Goal: Task Accomplishment & Management: Manage account settings

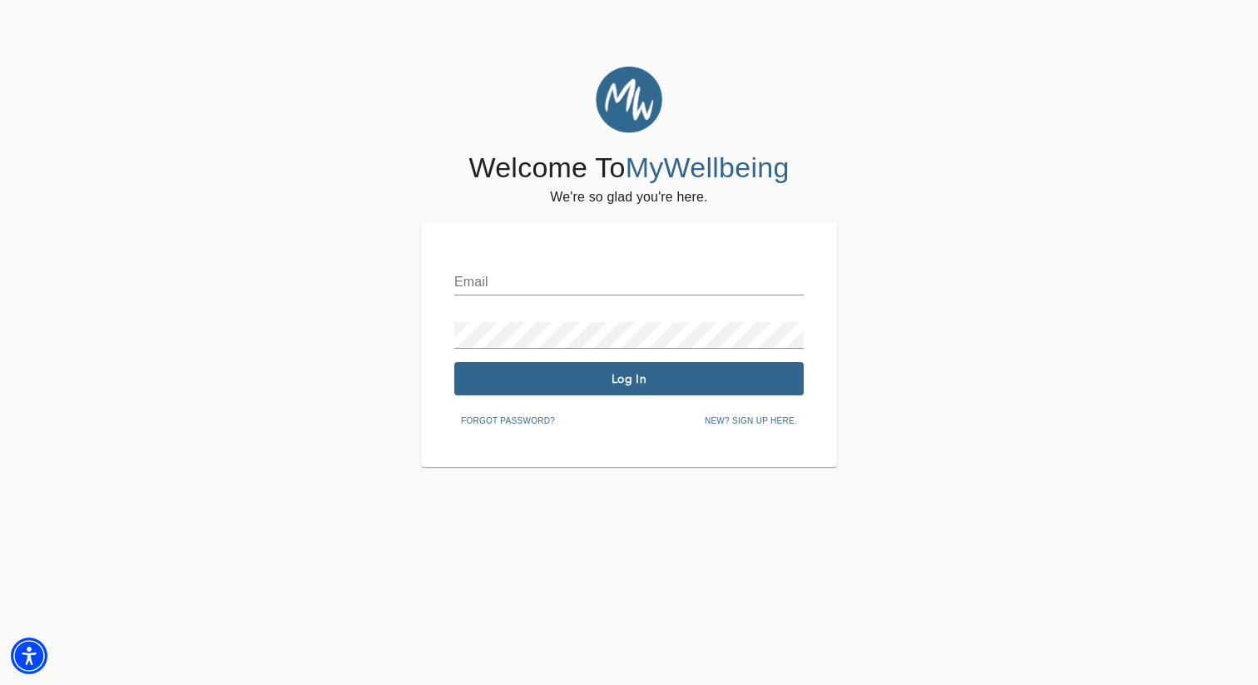
click at [507, 296] on div "Email Password Log In Forgot password? New? Sign up here." at bounding box center [628, 344] width 349 height 178
click at [496, 286] on input "text" at bounding box center [628, 282] width 349 height 27
type input "[EMAIL_ADDRESS][PERSON_NAME][DOMAIN_NAME]"
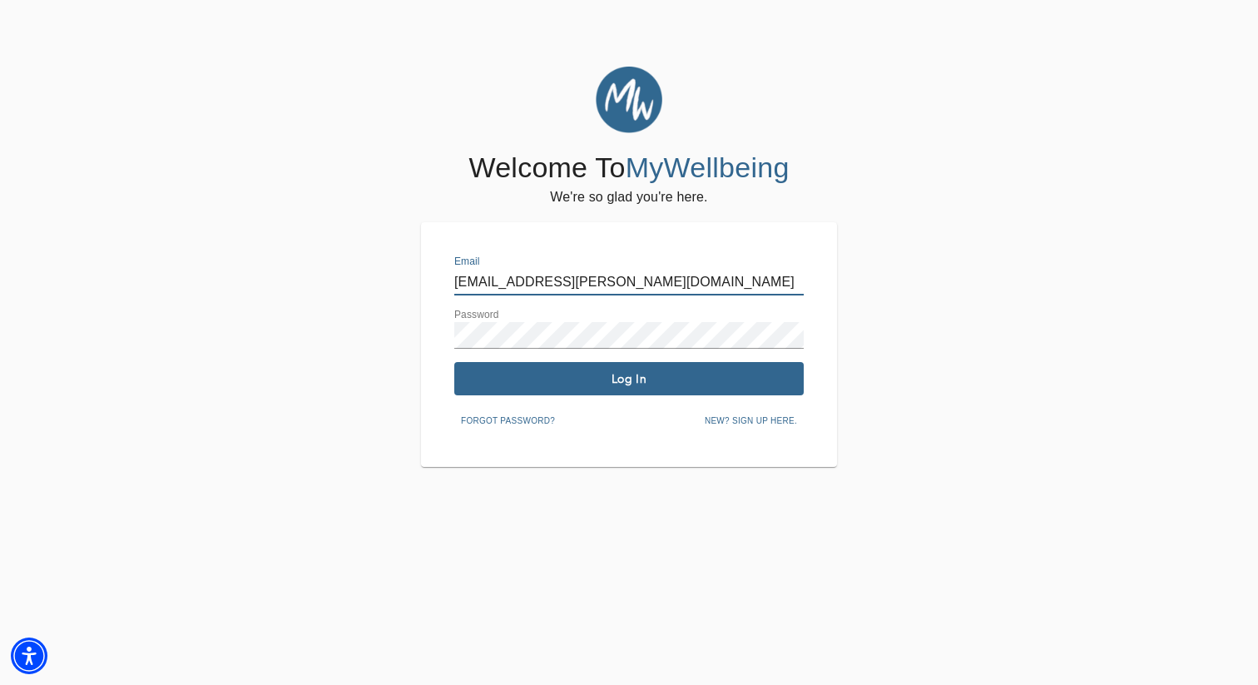
click at [610, 386] on button "Log In" at bounding box center [628, 378] width 349 height 33
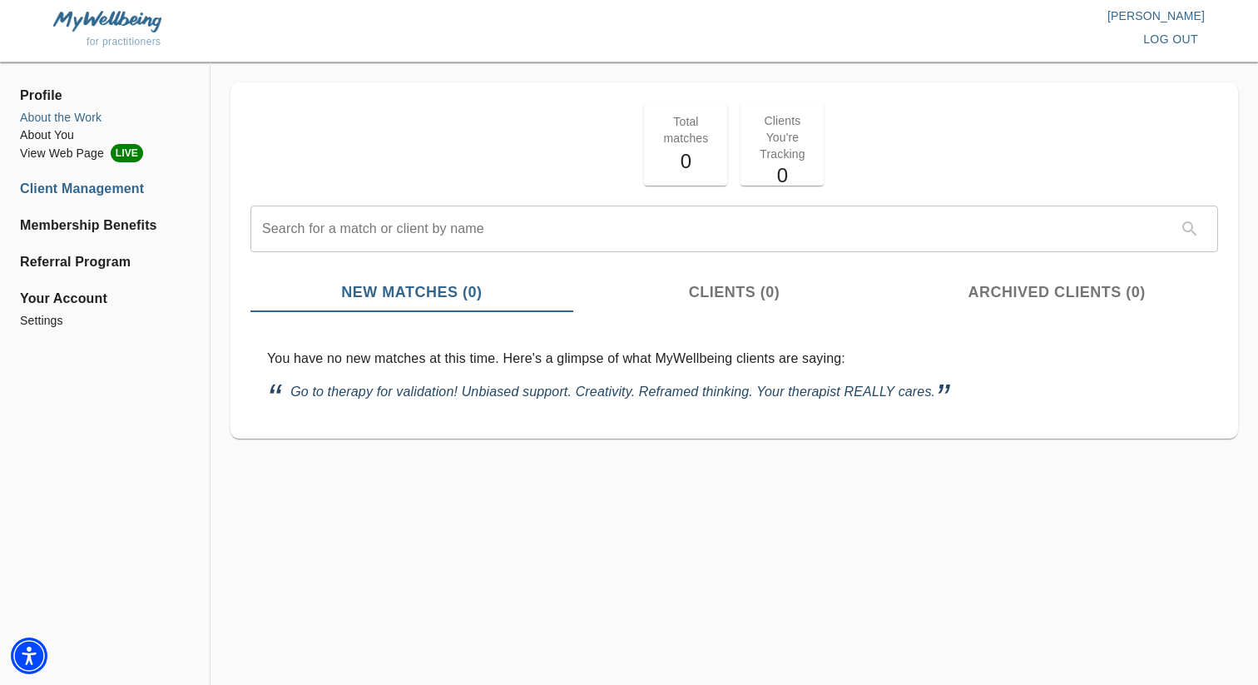
click at [98, 117] on li "About the Work" at bounding box center [105, 117] width 170 height 17
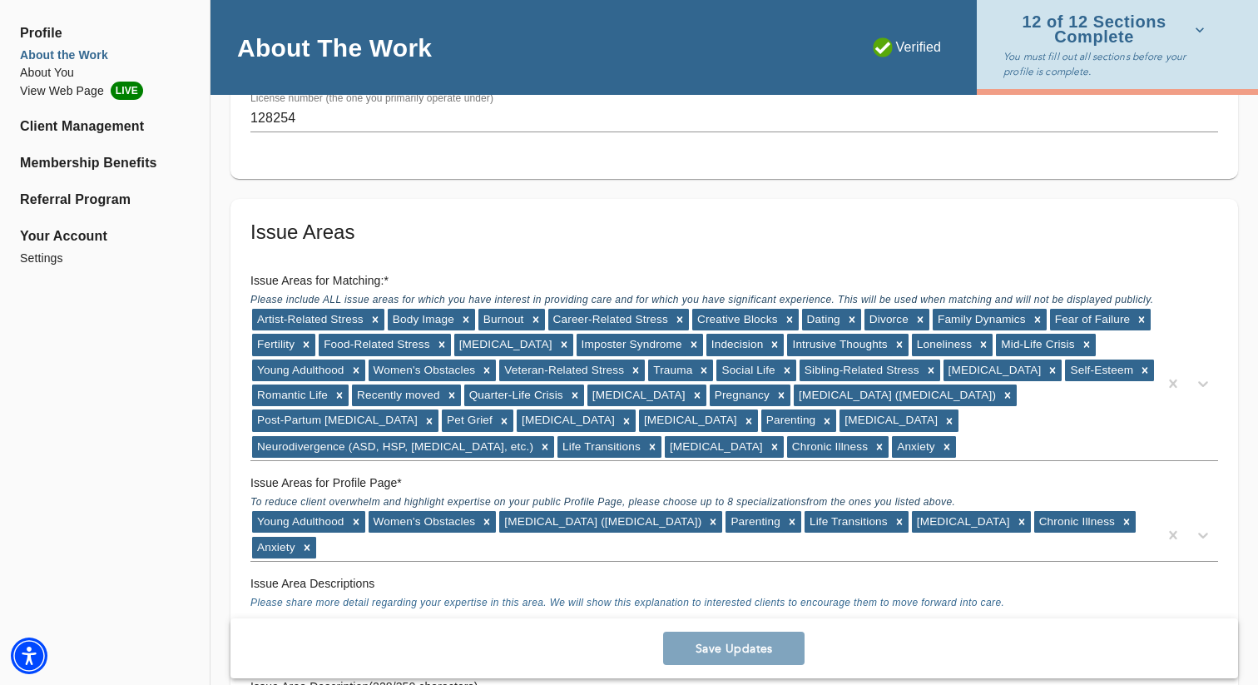
scroll to position [1374, 0]
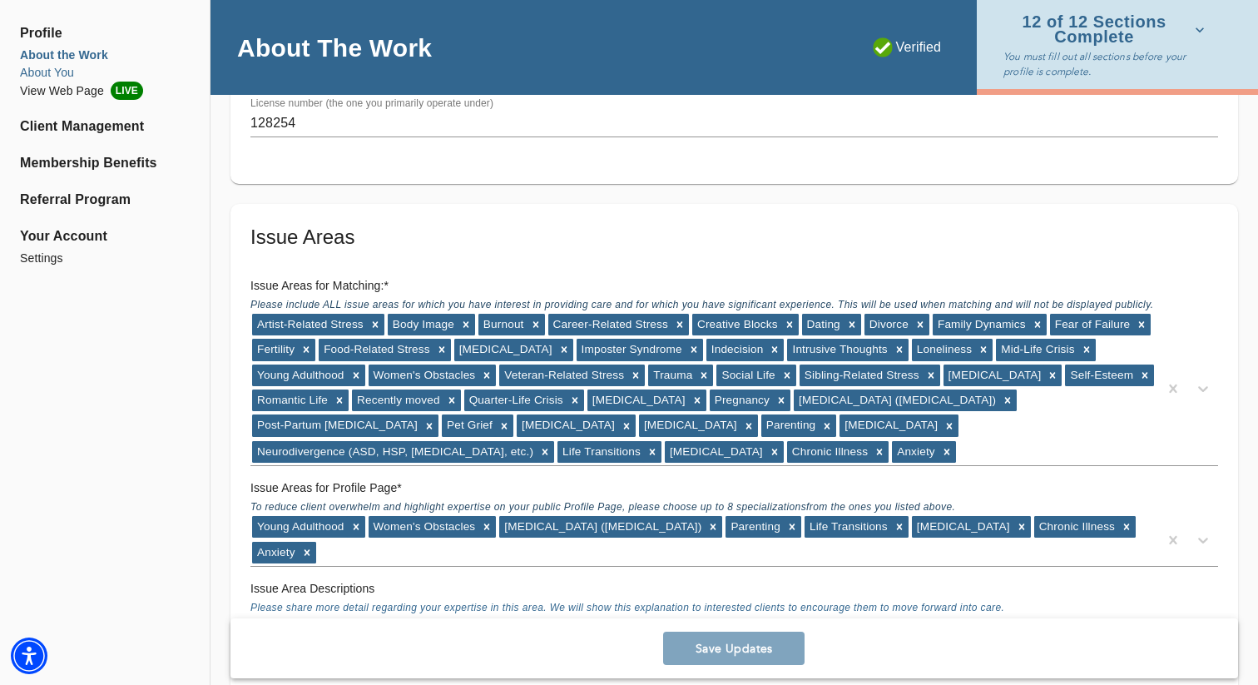
click at [55, 69] on li "About You" at bounding box center [105, 72] width 170 height 17
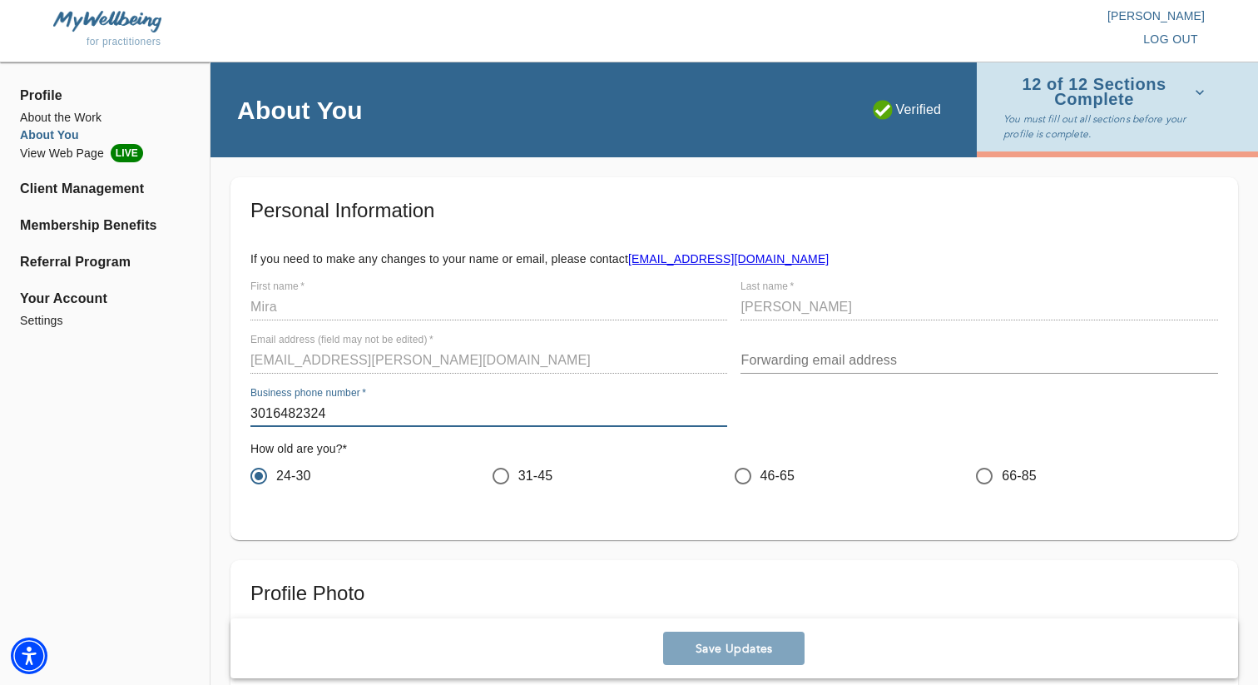
click at [326, 419] on input "3016482324" at bounding box center [488, 413] width 477 height 27
paste input "[PHONE_NUMBER]"
click at [400, 413] on input "[PHONE_NUMBER]" at bounding box center [488, 413] width 477 height 27
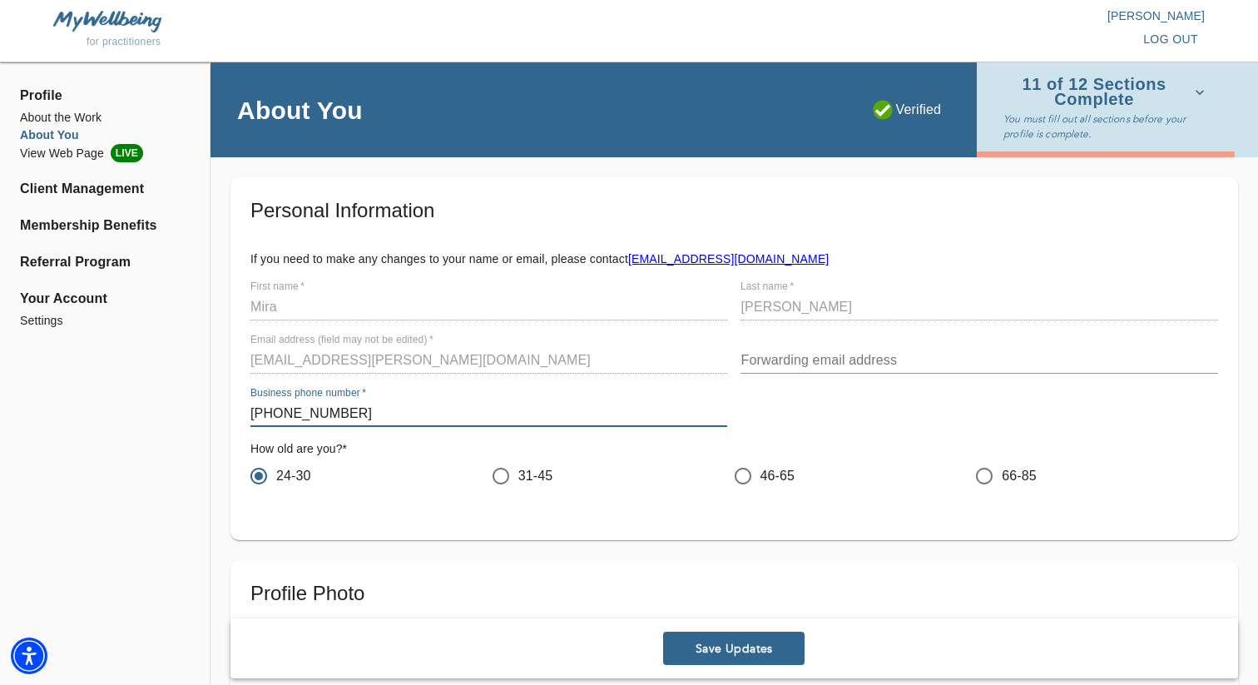
click at [290, 421] on input "[PHONE_NUMBER]" at bounding box center [488, 413] width 477 height 27
click at [290, 408] on input "[PHONE_NUMBER]" at bounding box center [488, 413] width 477 height 27
click at [310, 411] on input "(914743-8752" at bounding box center [488, 413] width 477 height 27
click at [258, 413] on input "(9147438752" at bounding box center [488, 413] width 477 height 27
type input "9147438752"
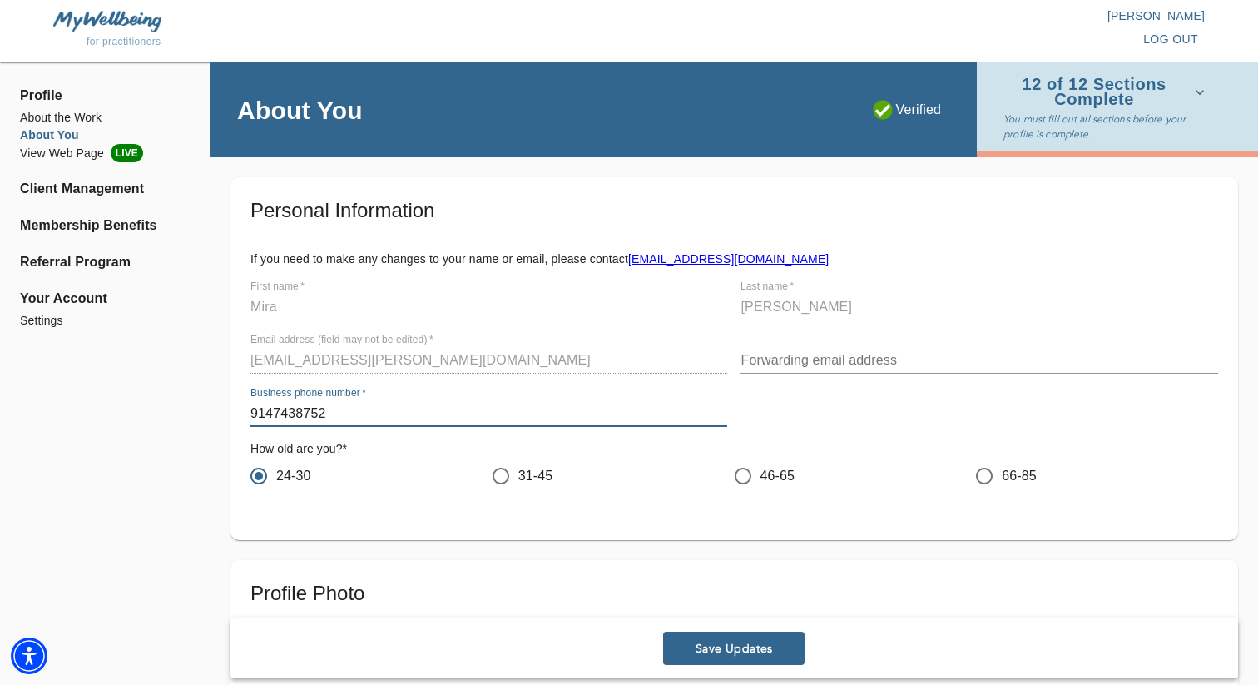
click at [745, 648] on span "Save Updates" at bounding box center [734, 649] width 128 height 16
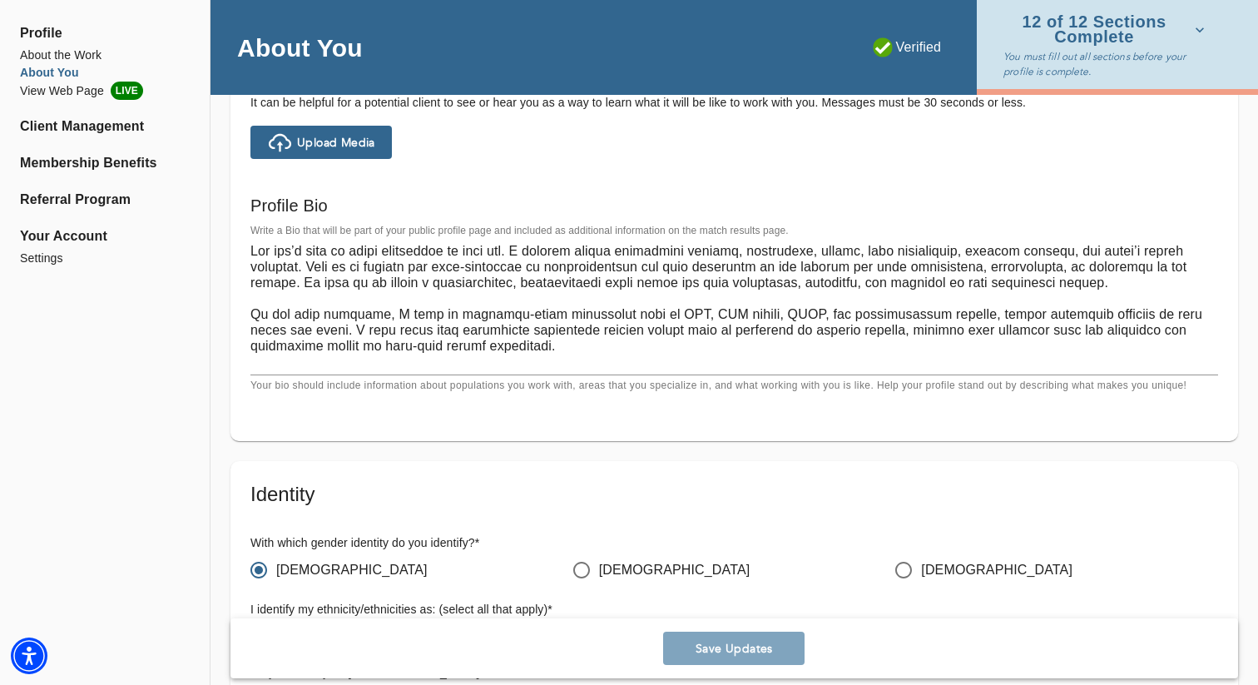
scroll to position [1137, 0]
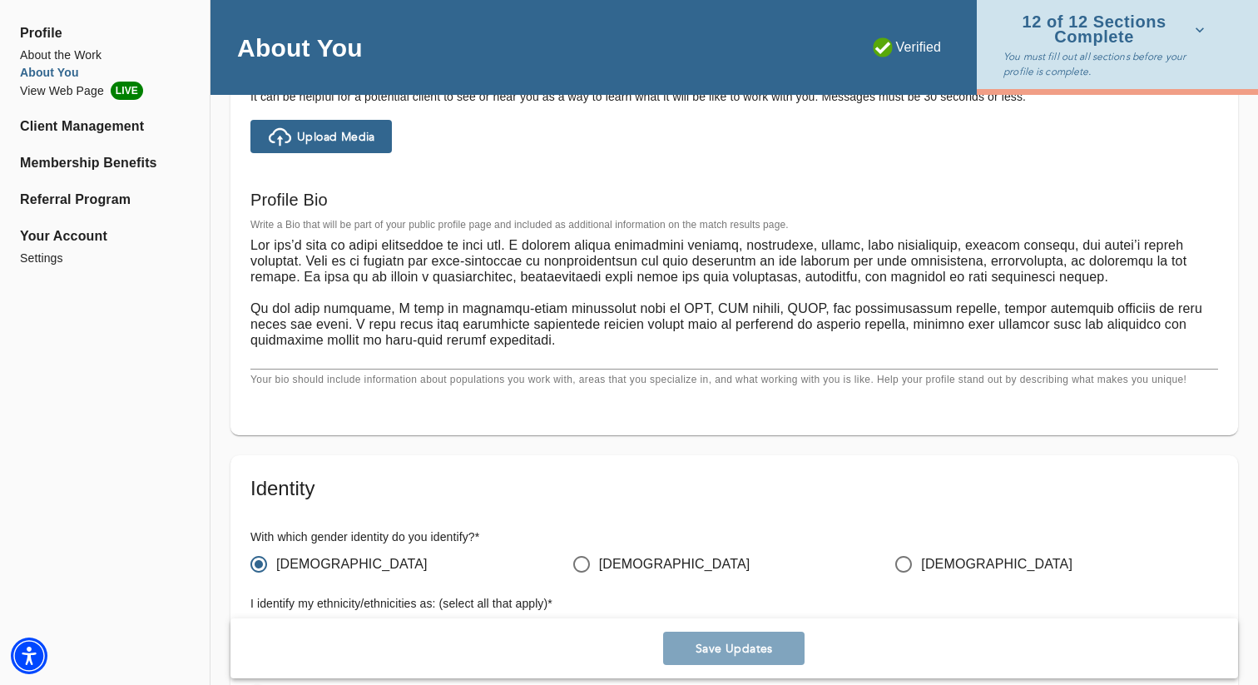
click at [434, 286] on textarea at bounding box center [733, 300] width 967 height 126
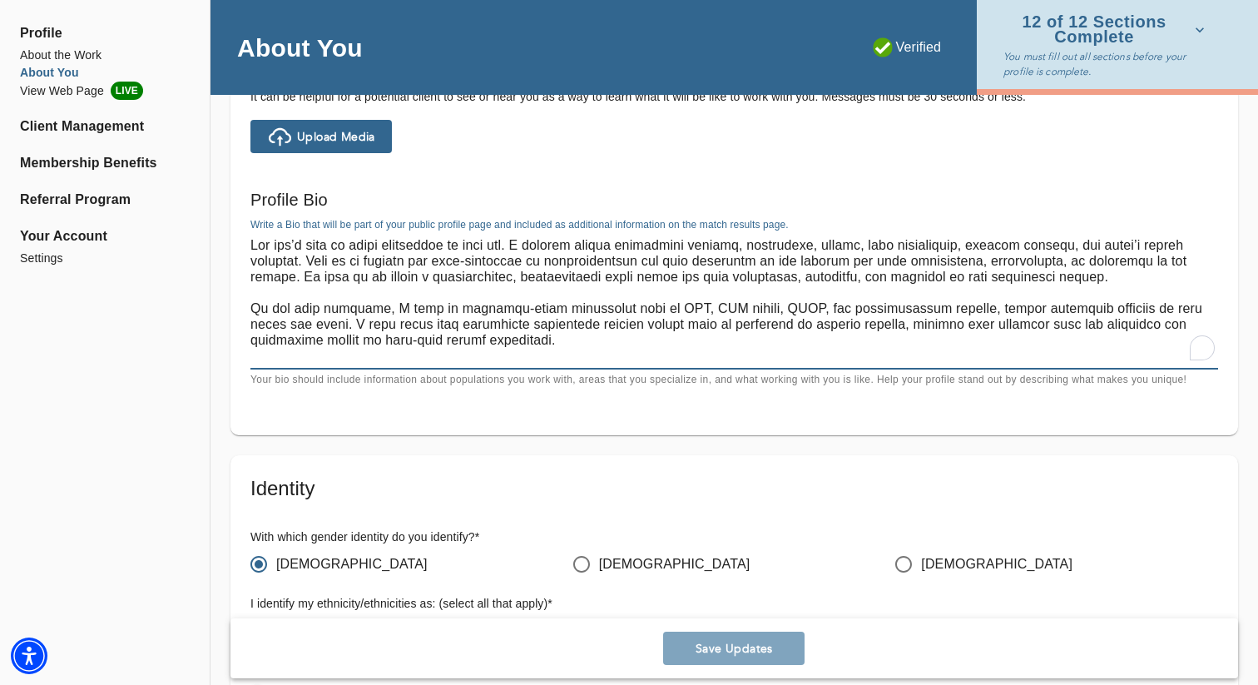
click at [434, 286] on textarea "To enrich screen reader interactions, please activate Accessibility in Grammarl…" at bounding box center [733, 300] width 967 height 126
click at [435, 281] on textarea "To enrich screen reader interactions, please activate Accessibility in Grammarl…" at bounding box center [733, 300] width 967 height 126
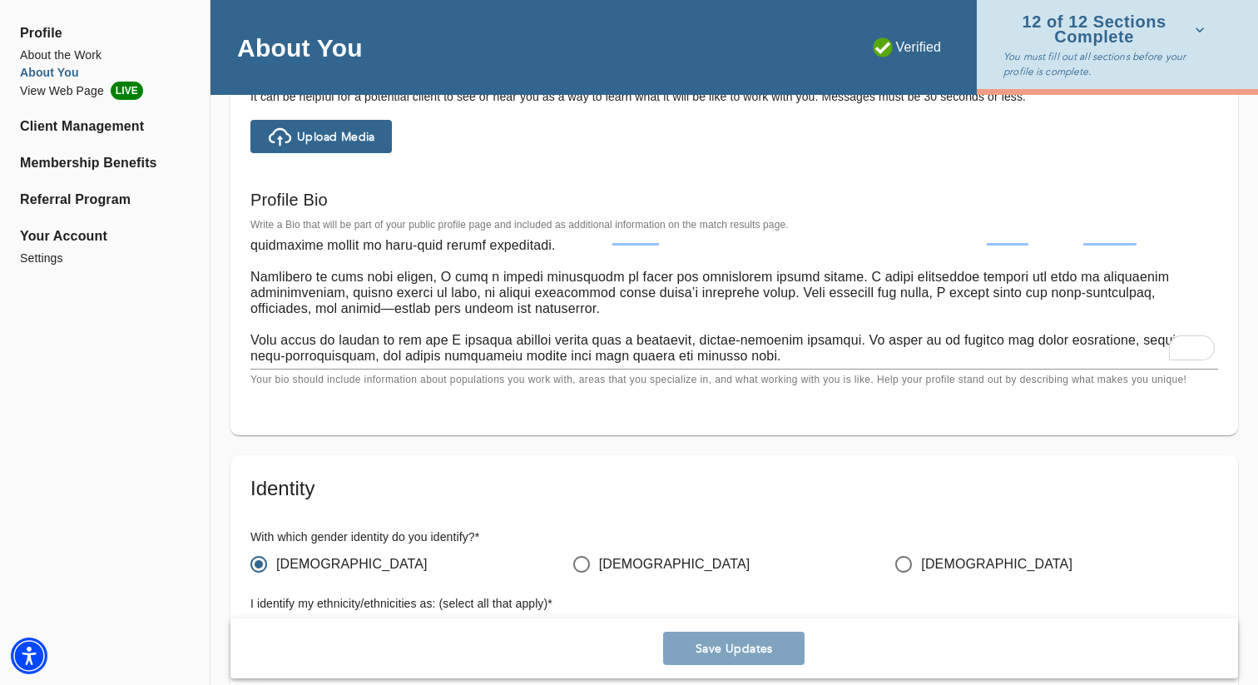
scroll to position [0, 0]
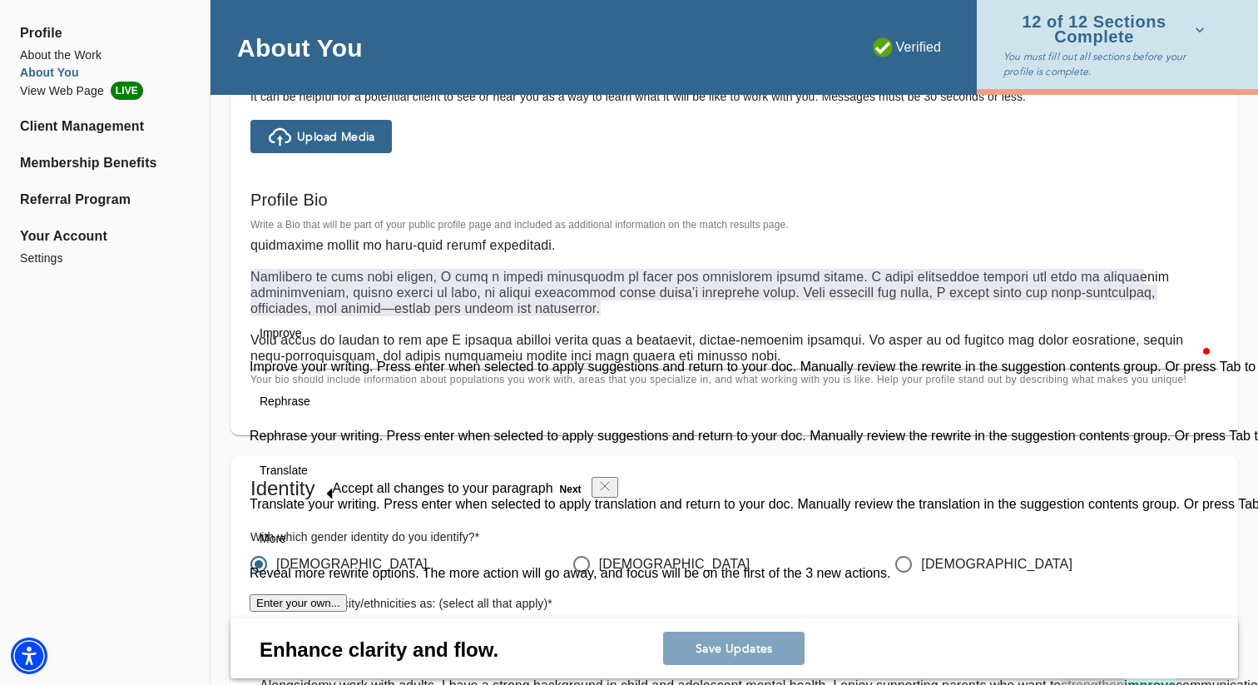
drag, startPoint x: 627, startPoint y: 310, endPoint x: 253, endPoint y: 277, distance: 375.8
click at [254, 277] on textarea "To enrich screen reader interactions, please activate Accessibility in Grammarl…" at bounding box center [733, 300] width 967 height 126
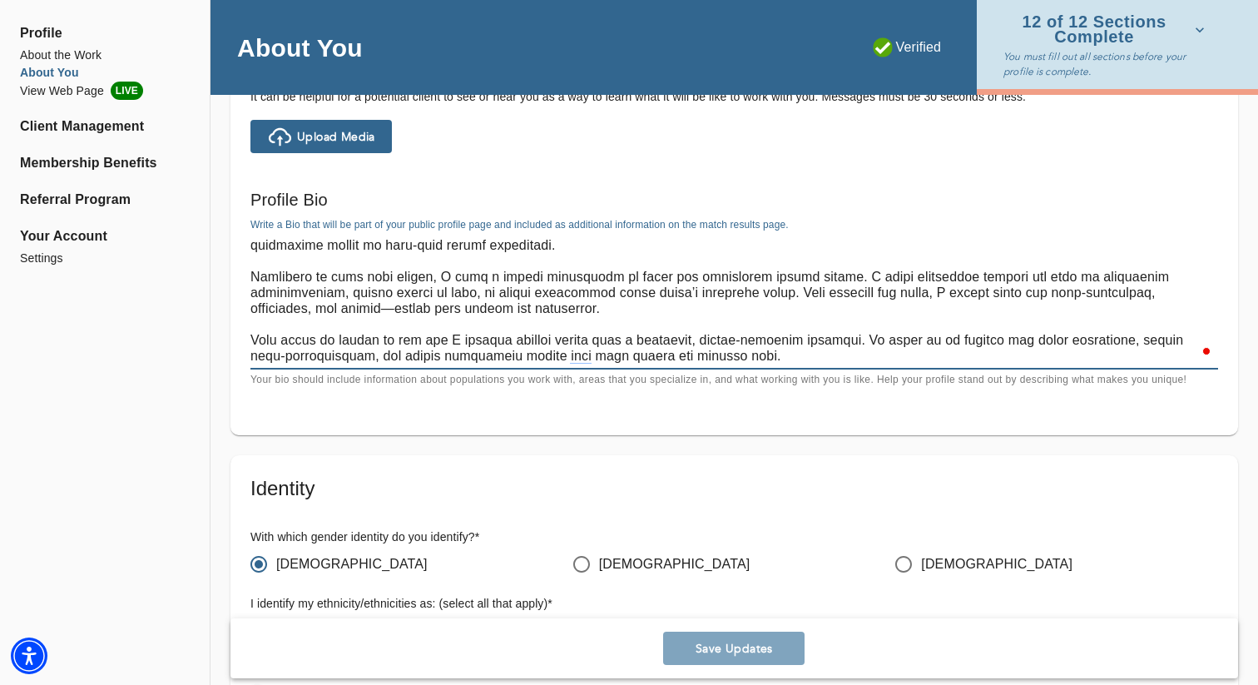
drag, startPoint x: 614, startPoint y: 302, endPoint x: 249, endPoint y: 279, distance: 365.9
click at [249, 279] on div "Profile Bio Write a Bio that will be part of your public profile page and inclu…" at bounding box center [734, 287] width 981 height 215
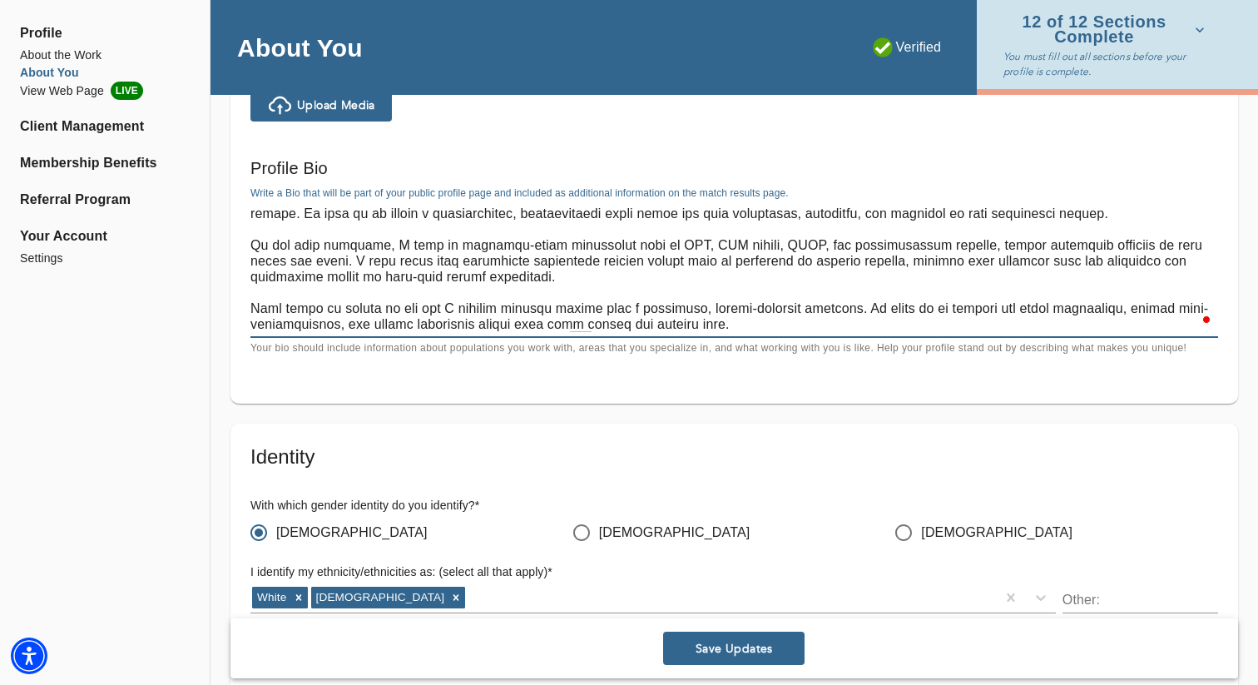
scroll to position [32, 0]
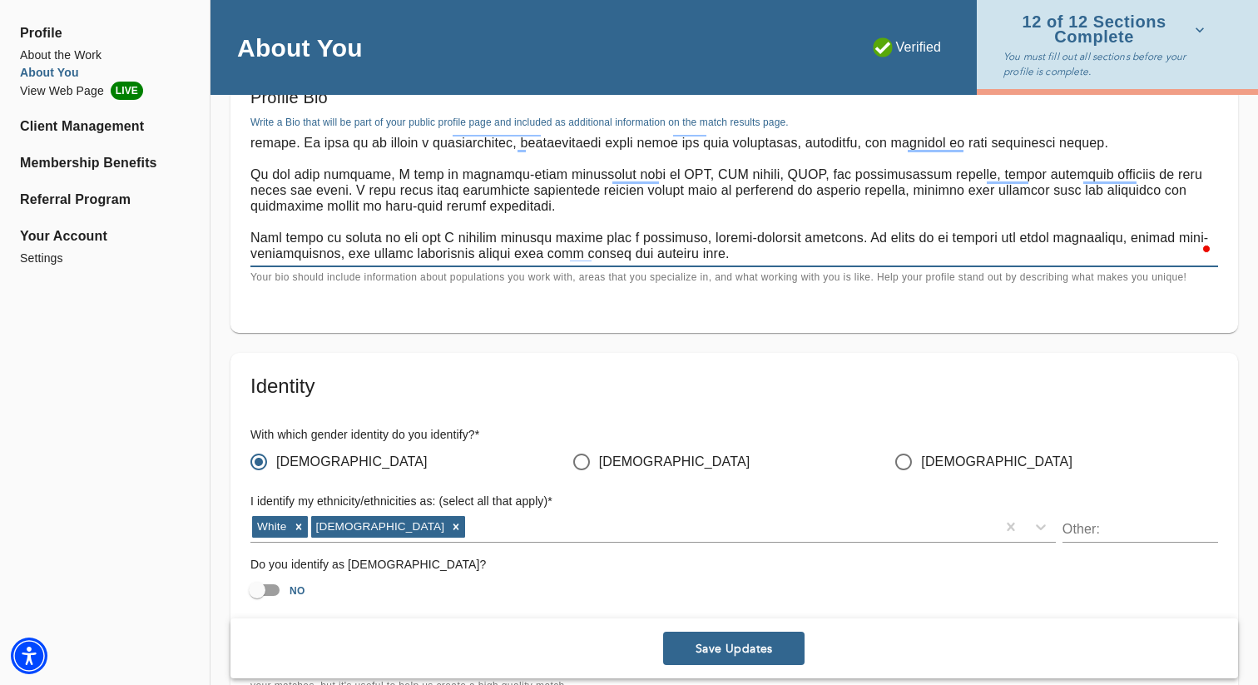
type textarea "Lor ips’d sita co adipi elitseddoe te inci utl. E dolorem aliqua enimadmini ven…"
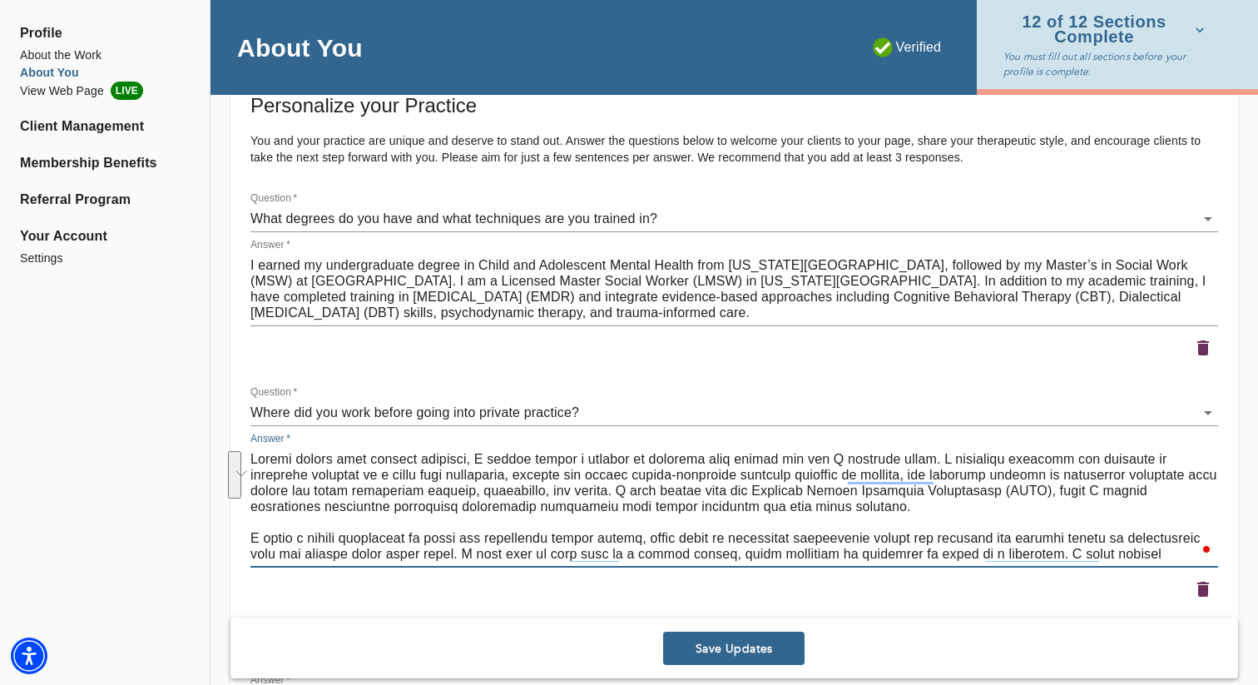
drag, startPoint x: 914, startPoint y: 458, endPoint x: 914, endPoint y: 467, distance: 9.2
click at [914, 467] on textarea "To enrich screen reader interactions, please activate Accessibility in Grammarl…" at bounding box center [733, 506] width 967 height 111
click at [941, 465] on textarea "To enrich screen reader interactions, please activate Accessibility in Grammarl…" at bounding box center [733, 506] width 967 height 111
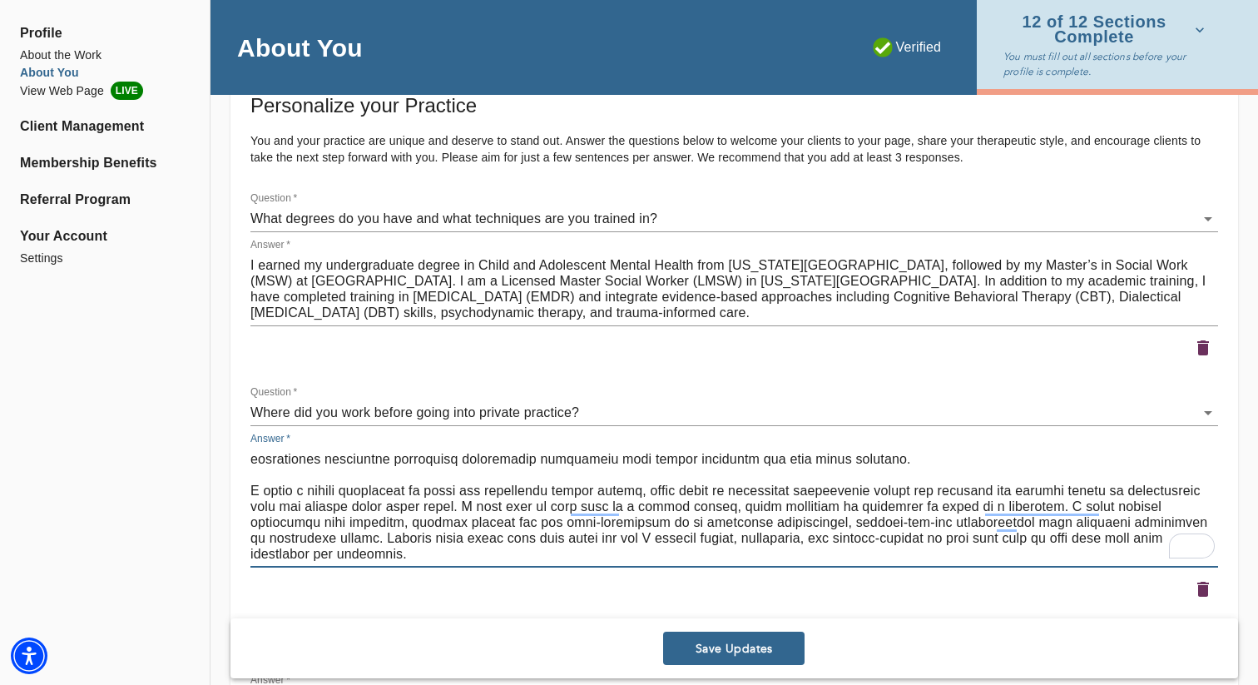
drag, startPoint x: 250, startPoint y: 491, endPoint x: 531, endPoint y: 507, distance: 281.6
click at [531, 507] on textarea "To enrich screen reader interactions, please activate Accessibility in Grammarl…" at bounding box center [733, 506] width 967 height 111
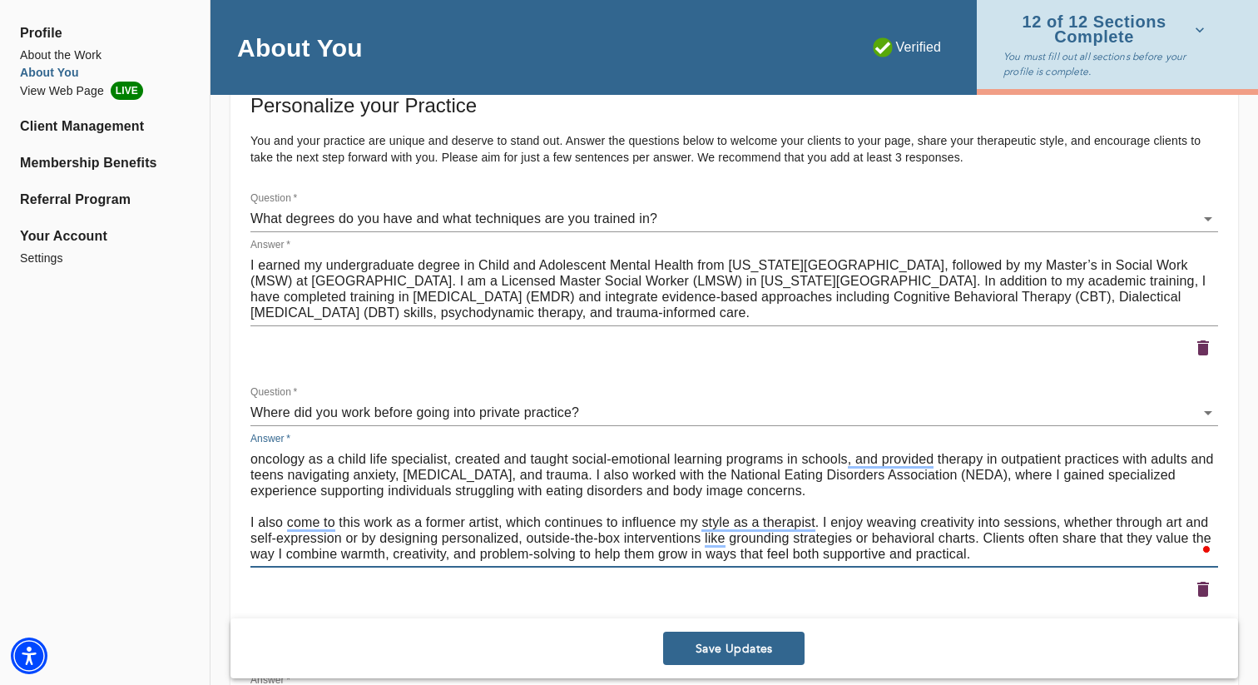
type textarea "Before moving into private practice, I worked across a variety of settings that…"
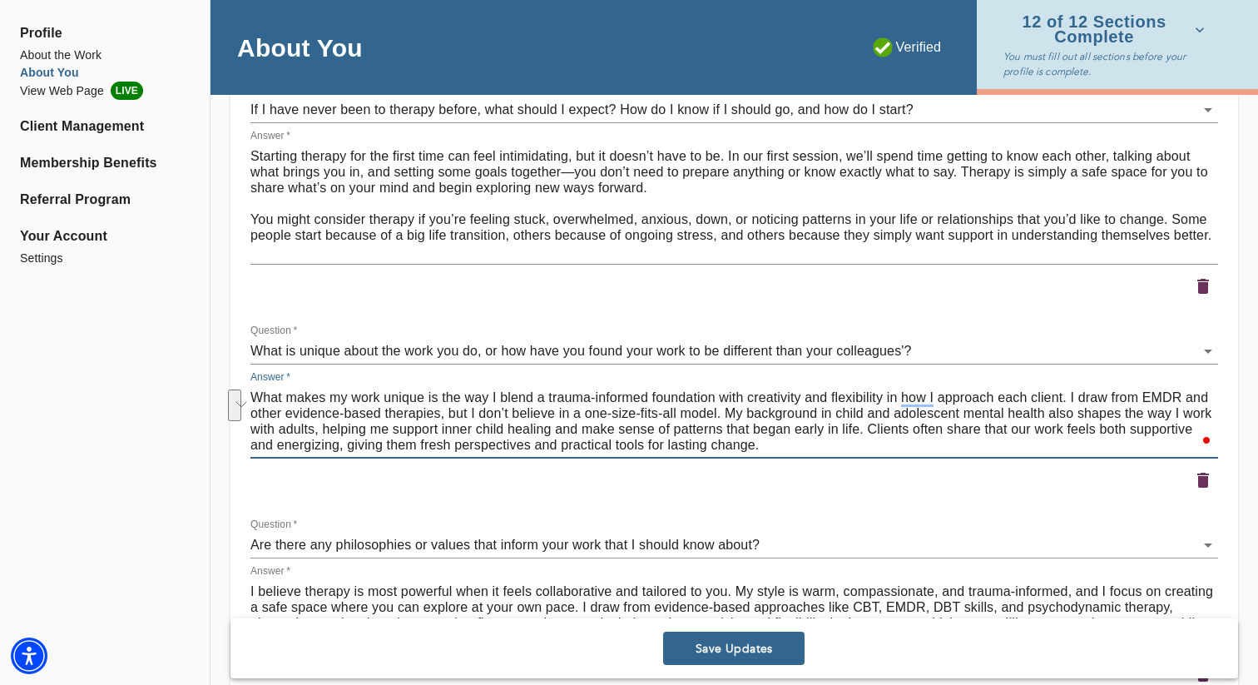
drag, startPoint x: 725, startPoint y: 413, endPoint x: 861, endPoint y: 435, distance: 138.3
click at [861, 435] on textarea "What makes my work unique is the way I blend a trauma-informed foundation with …" at bounding box center [733, 420] width 967 height 63
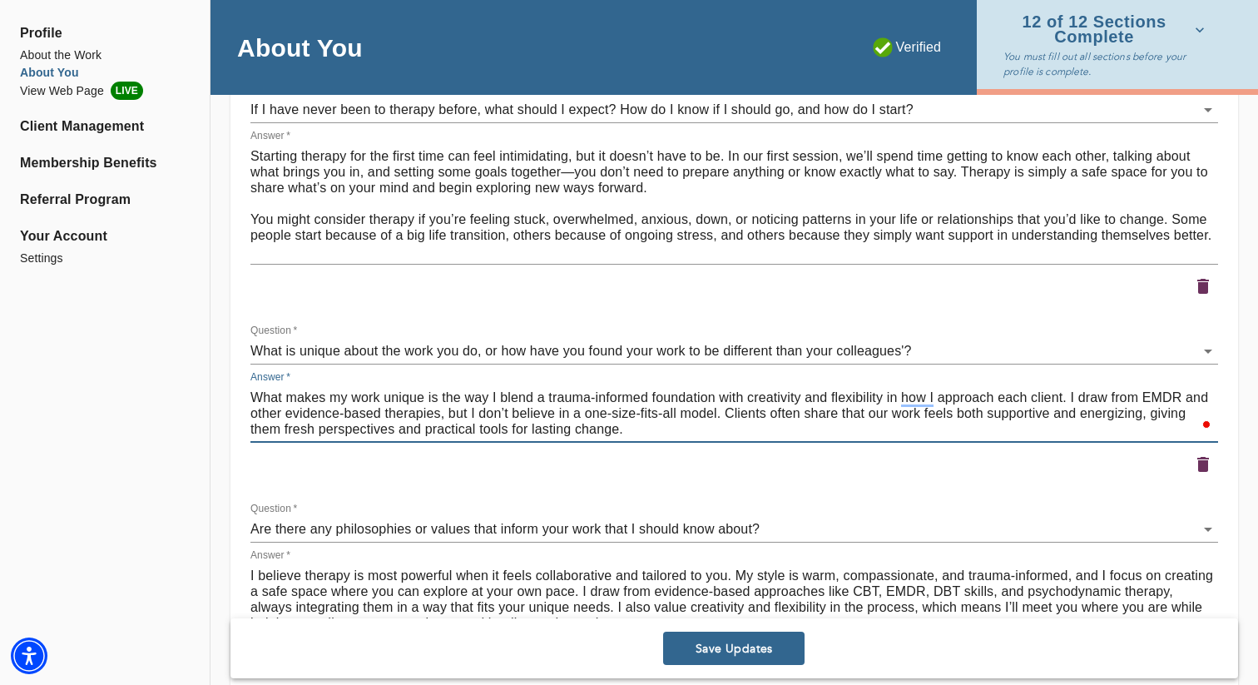
type textarea "What makes my work unique is the way I blend a trauma-informed foundation with …"
click at [898, 493] on div "Personalize your Practice You and your practice are unique and deserve to stand…" at bounding box center [733, 135] width 967 height 1175
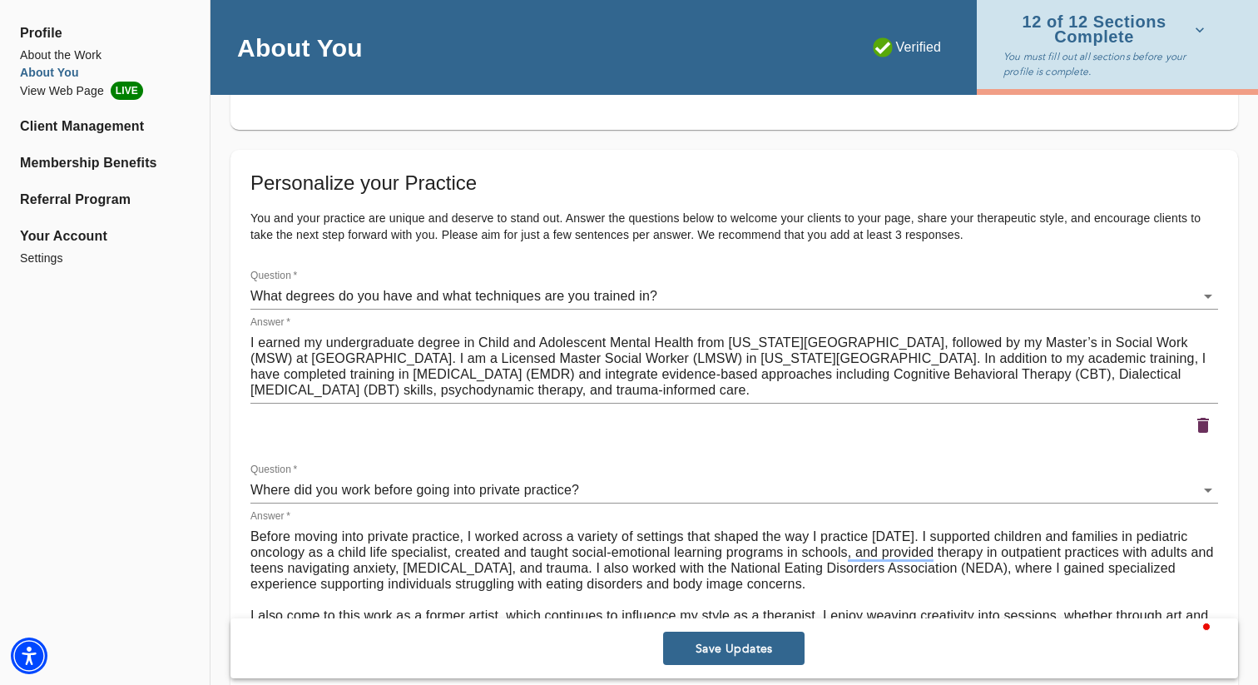
click at [735, 645] on span "Save Updates" at bounding box center [734, 649] width 128 height 16
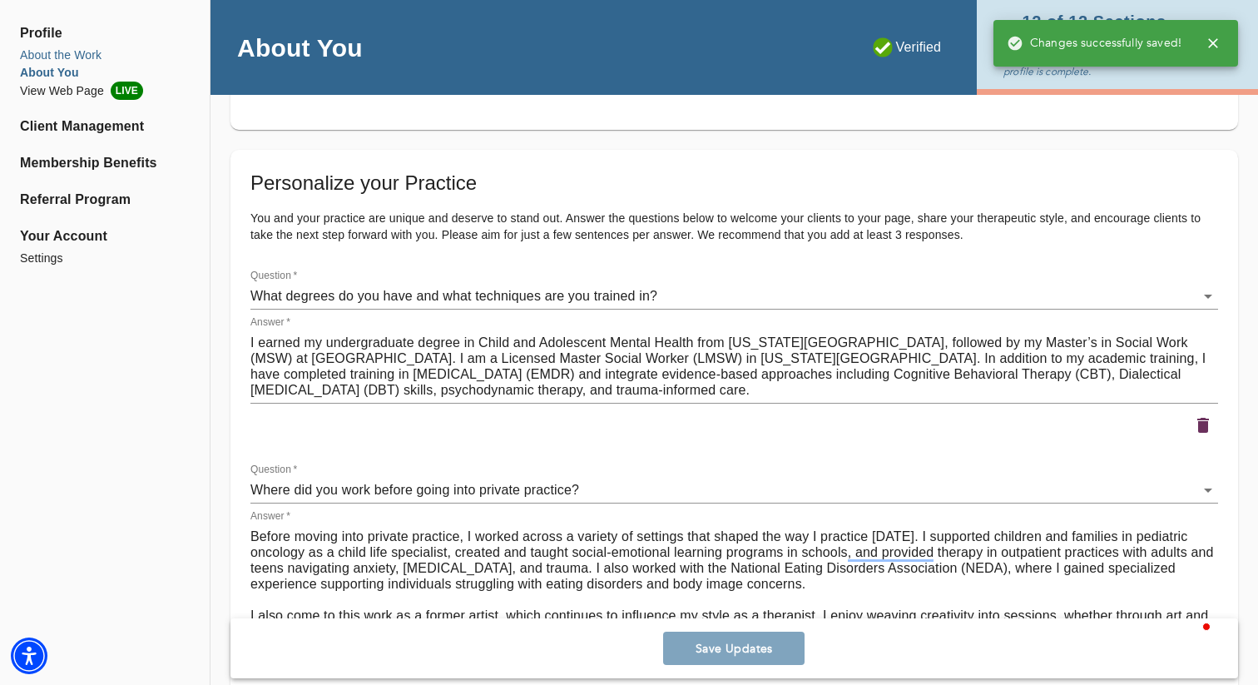
click at [92, 57] on li "About the Work" at bounding box center [105, 55] width 170 height 17
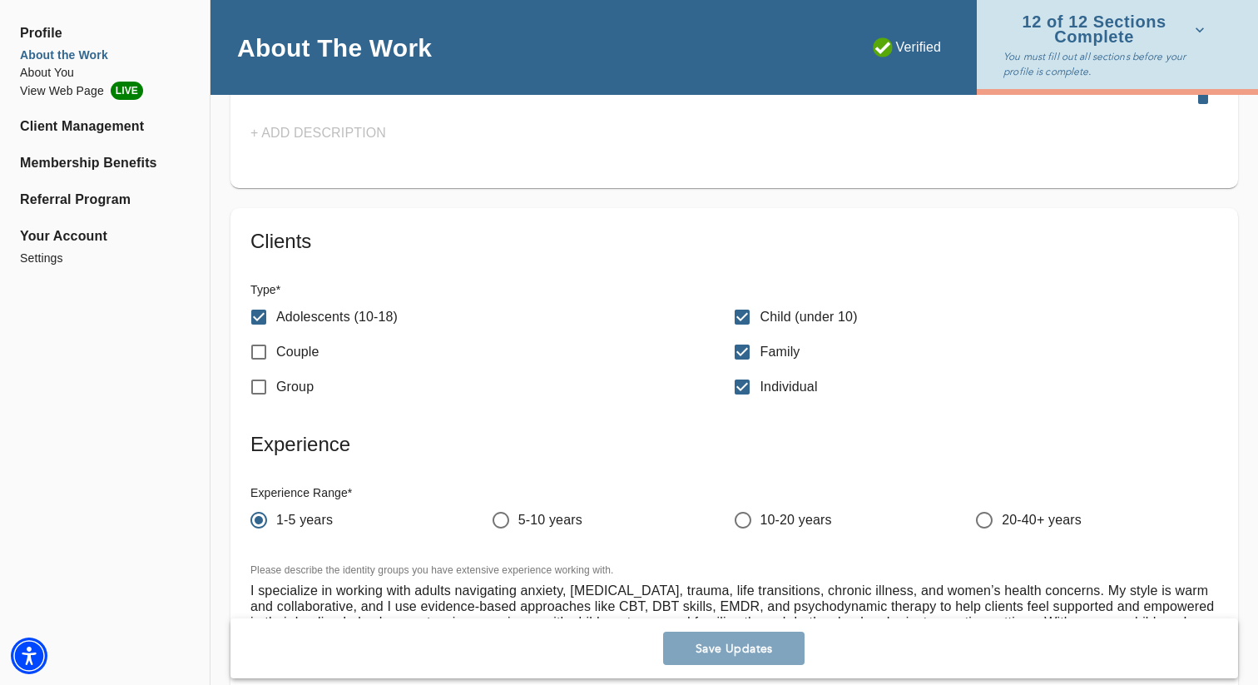
scroll to position [3274, 0]
click at [260, 326] on input "Adolescents (10-18)" at bounding box center [258, 318] width 35 height 35
checkbox input "false"
click at [750, 311] on input "Child (under 10)" at bounding box center [742, 318] width 35 height 35
checkbox input "false"
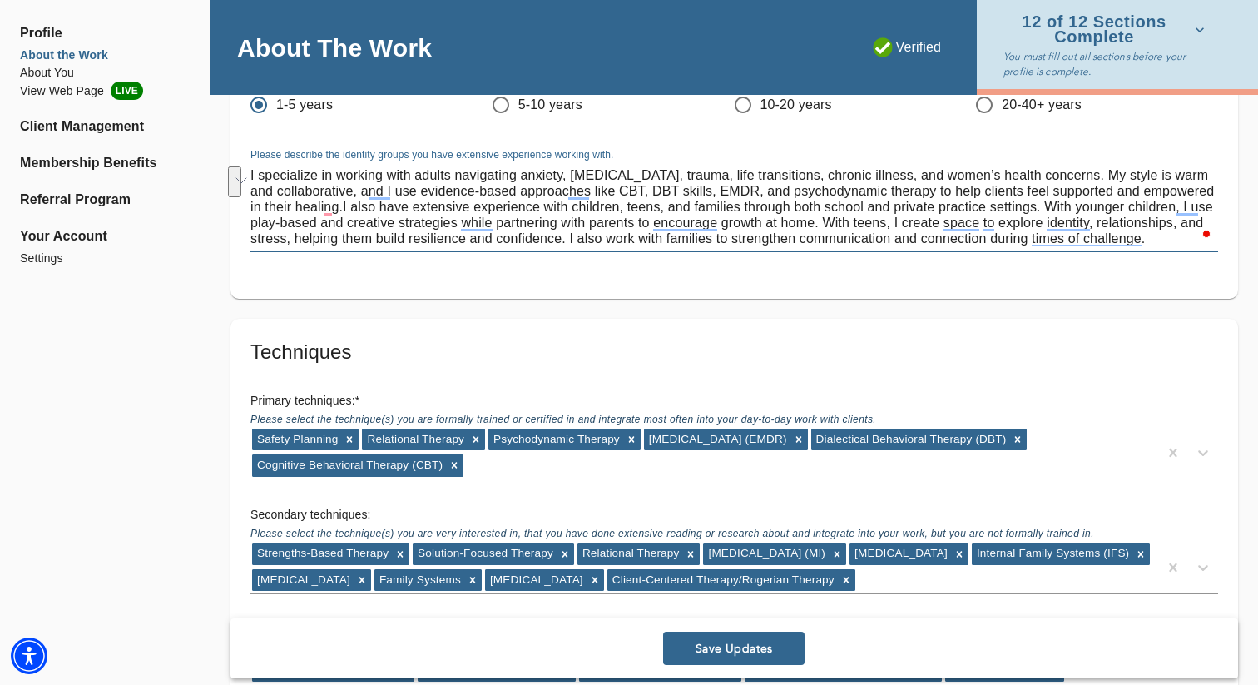
scroll to position [3697, 0]
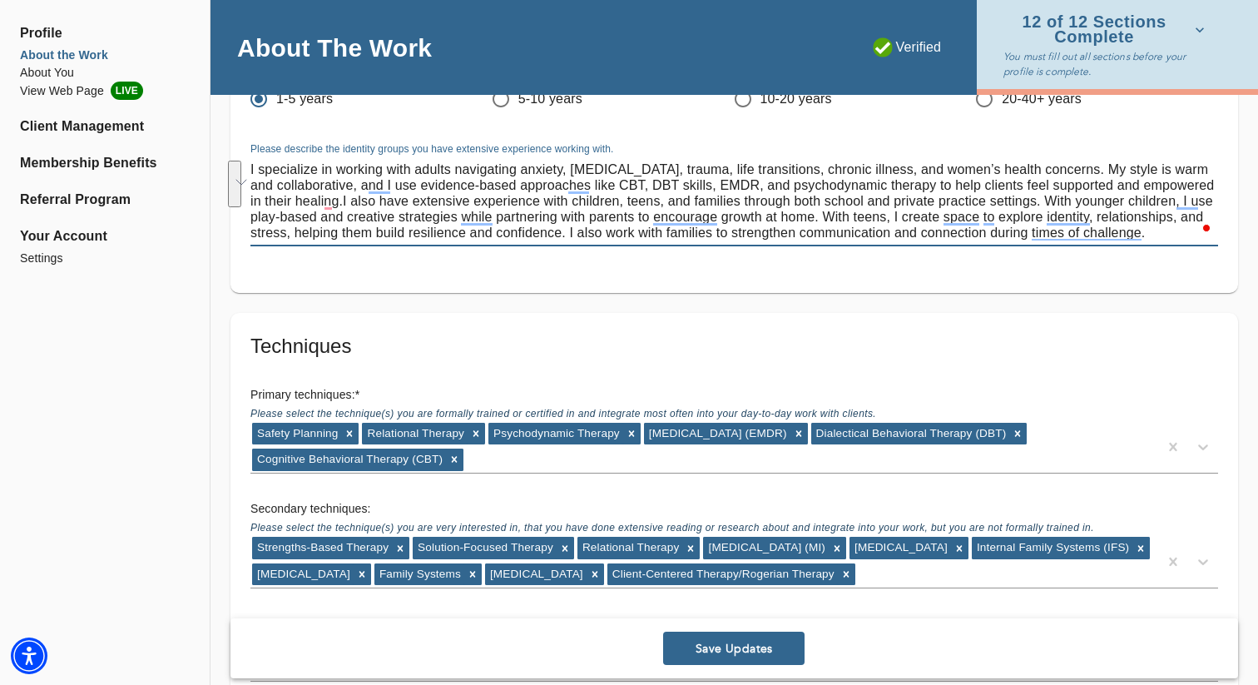
drag, startPoint x: 326, startPoint y: 232, endPoint x: 571, endPoint y: 233, distance: 244.6
click at [571, 233] on textarea "I specialize in working with adults navigating anxiety, [MEDICAL_DATA], trauma,…" at bounding box center [733, 200] width 967 height 79
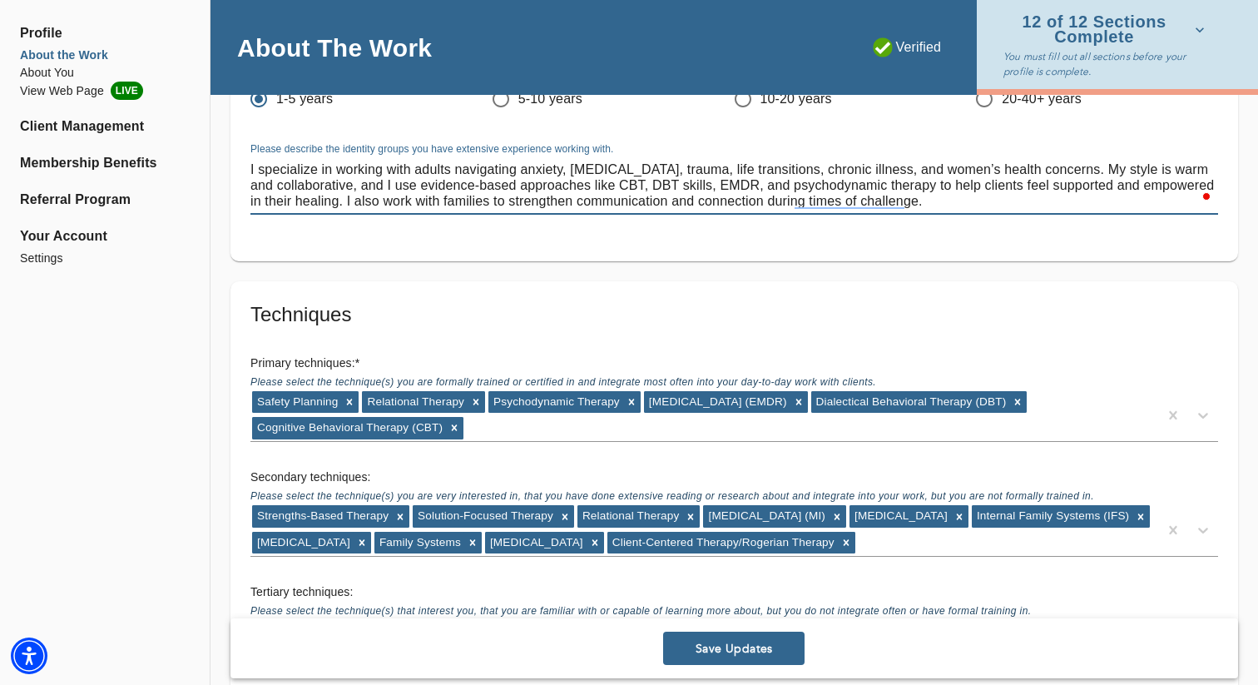
click at [479, 200] on textarea "I specialize in working with adults navigating anxiety, [MEDICAL_DATA], trauma,…" at bounding box center [733, 184] width 967 height 47
type textarea "I specialize in working with adults navigating anxiety, [MEDICAL_DATA], trauma,…"
click at [609, 240] on div "Clients Type * Adolescents (10-18) Child (under 10) Couple Family Group Individ…" at bounding box center [733, 24] width 1007 height 474
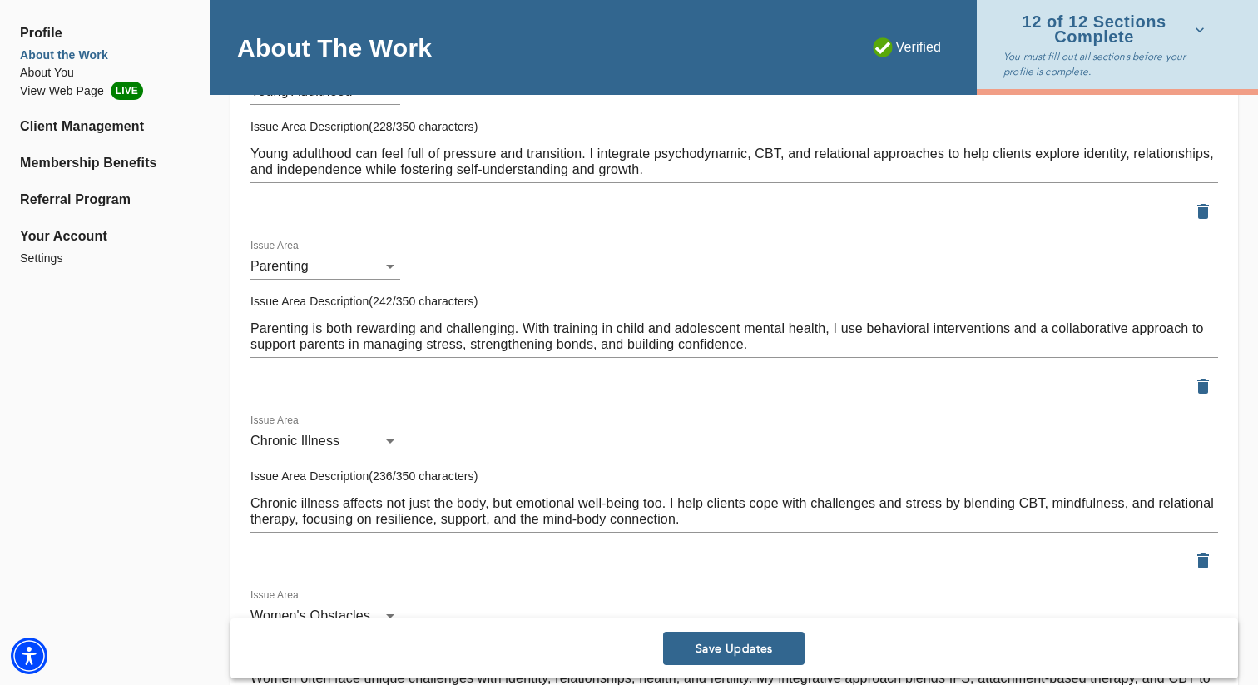
scroll to position [1942, 0]
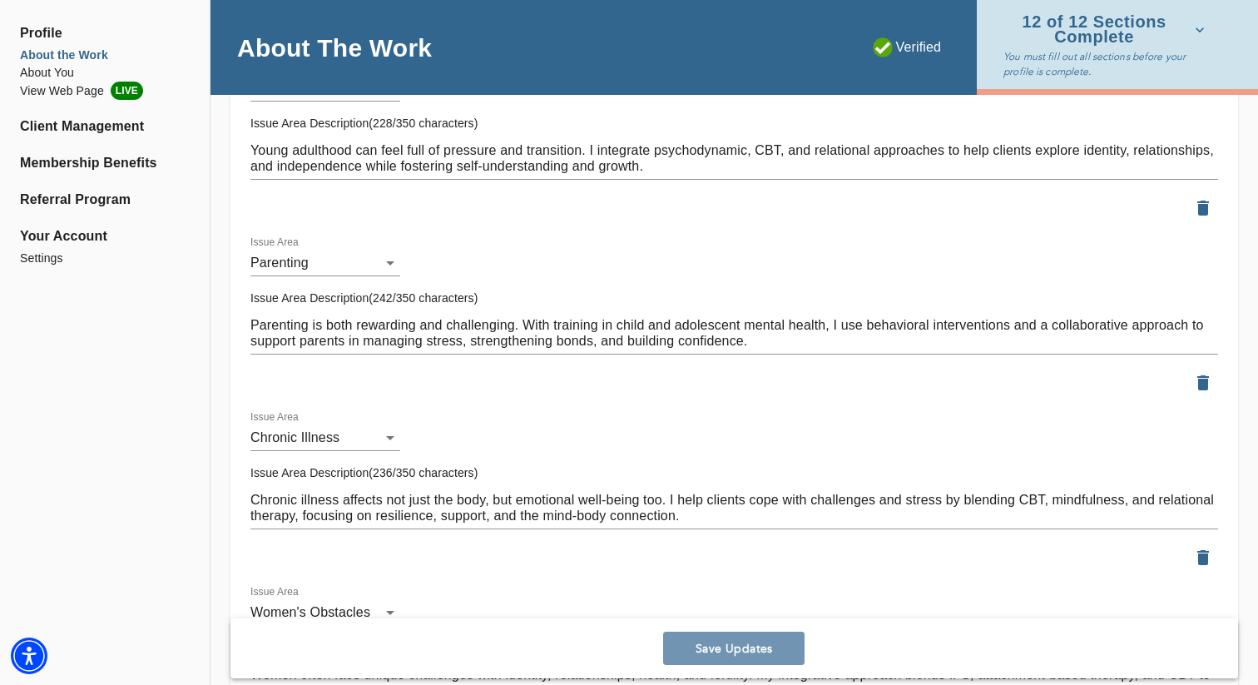
click at [710, 655] on span "Save Updates" at bounding box center [734, 649] width 128 height 16
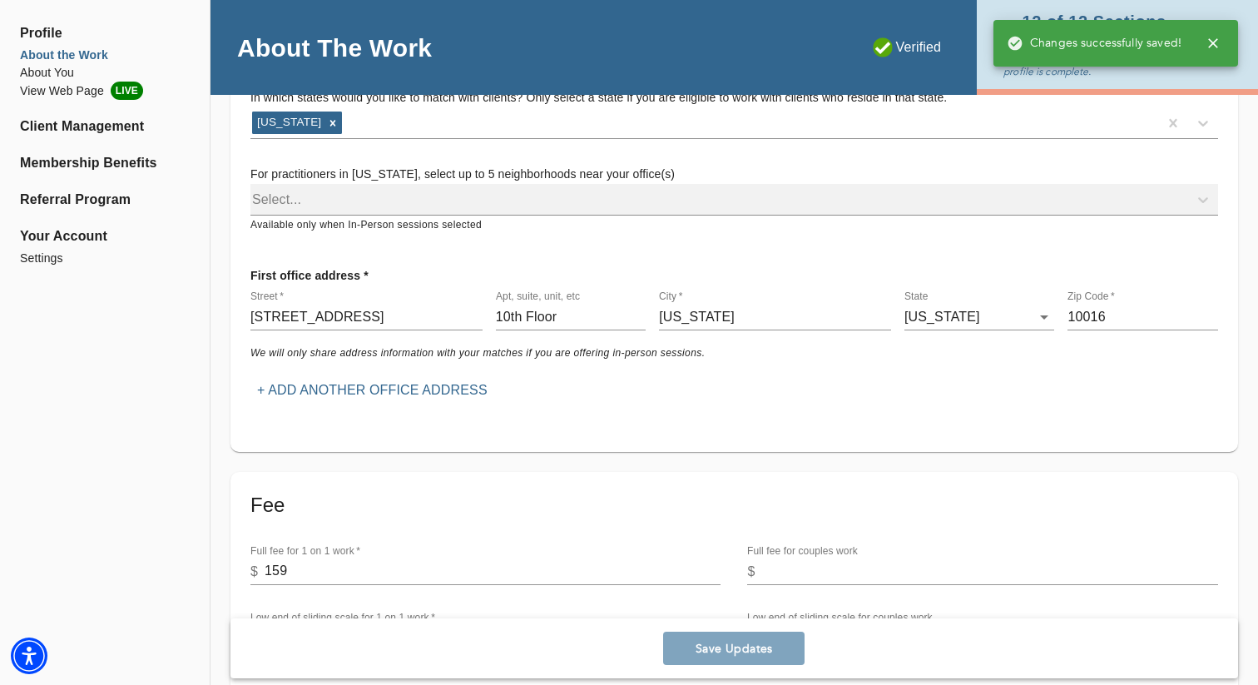
scroll to position [0, 0]
